Goal: Find contact information: Find contact information

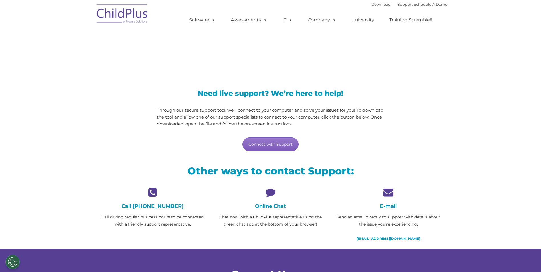
click at [270, 146] on link "Connect with Support" at bounding box center [271, 145] width 56 height 14
click at [271, 193] on icon at bounding box center [270, 193] width 109 height 10
click at [284, 190] on icon at bounding box center [270, 193] width 109 height 10
click at [280, 191] on icon at bounding box center [270, 193] width 109 height 10
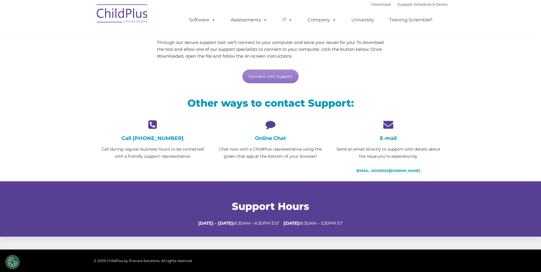
scroll to position [69, 0]
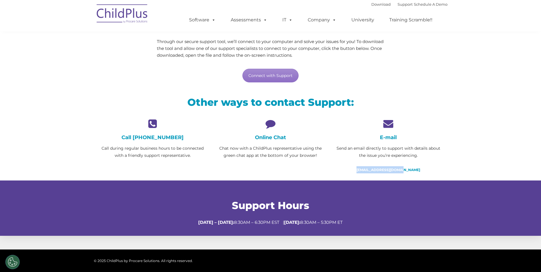
drag, startPoint x: 418, startPoint y: 171, endPoint x: 357, endPoint y: 170, distance: 60.5
click at [357, 170] on p "[EMAIL_ADDRESS][DOMAIN_NAME]" at bounding box center [388, 169] width 109 height 7
drag, startPoint x: 357, startPoint y: 170, endPoint x: 367, endPoint y: 171, distance: 9.7
copy link "[EMAIL_ADDRESS][DOMAIN_NAME]"
drag, startPoint x: 180, startPoint y: 135, endPoint x: 128, endPoint y: 136, distance: 52.2
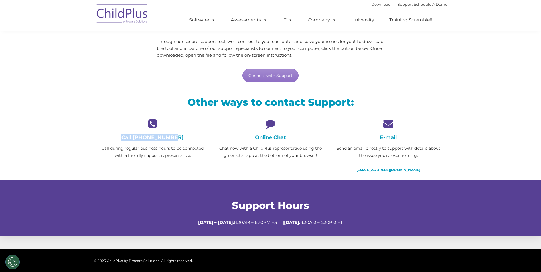
click at [128, 136] on h4 "Call [PHONE_NUMBER]" at bounding box center [152, 137] width 109 height 6
drag, startPoint x: 128, startPoint y: 136, endPoint x: 147, endPoint y: 136, distance: 19.1
copy h4 "Call [PHONE_NUMBER]"
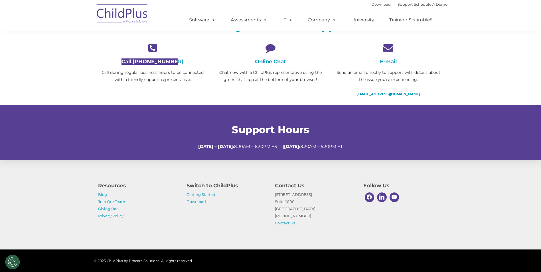
scroll to position [154, 0]
